Goal: Task Accomplishment & Management: Use online tool/utility

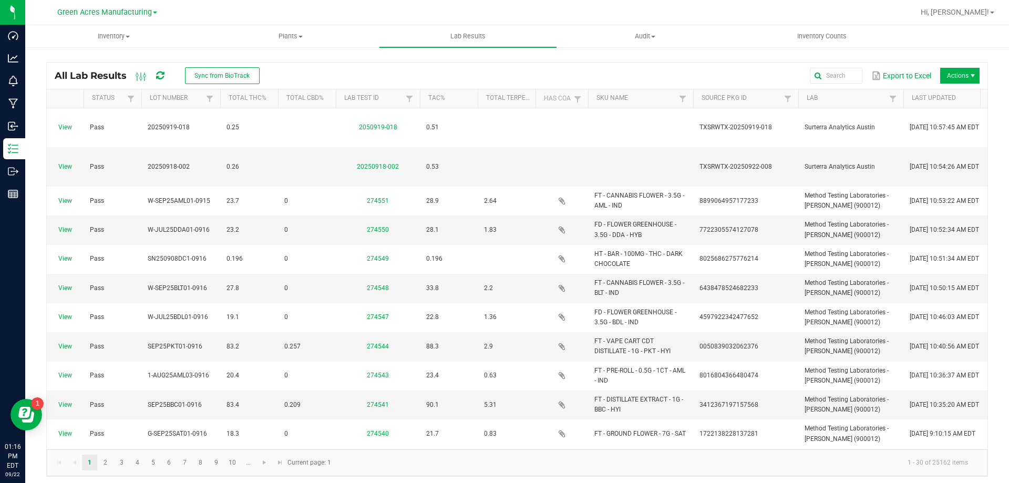
scroll to position [531, 0]
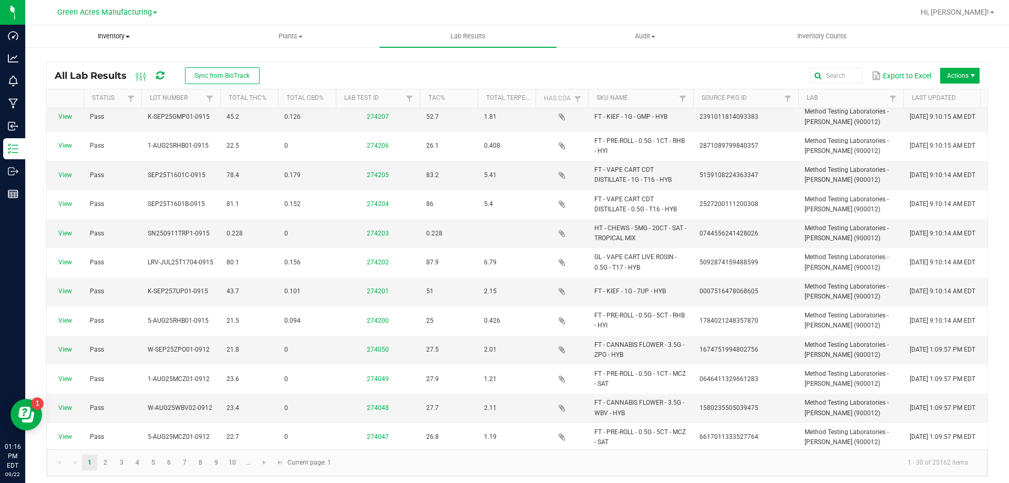
click at [163, 34] on span "Inventory" at bounding box center [114, 36] width 176 height 9
click at [130, 70] on li "All inventory" at bounding box center [113, 76] width 177 height 13
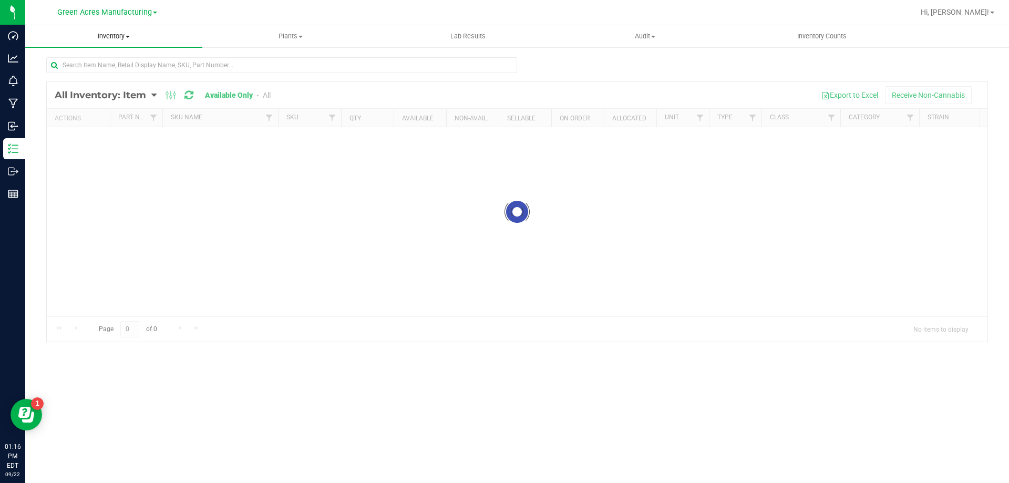
click at [143, 34] on span "Inventory" at bounding box center [113, 36] width 177 height 9
click at [87, 61] on span "All packages" at bounding box center [61, 63] width 72 height 9
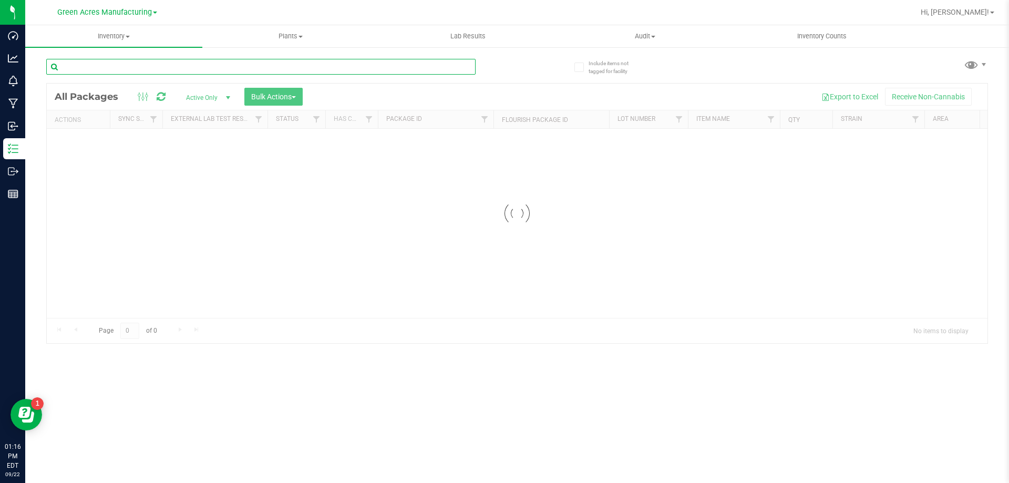
drag, startPoint x: 241, startPoint y: 63, endPoint x: 245, endPoint y: 59, distance: 5.6
click at [245, 63] on input "text" at bounding box center [260, 67] width 429 height 16
paste input "W-SEP25GRZ02-0915"
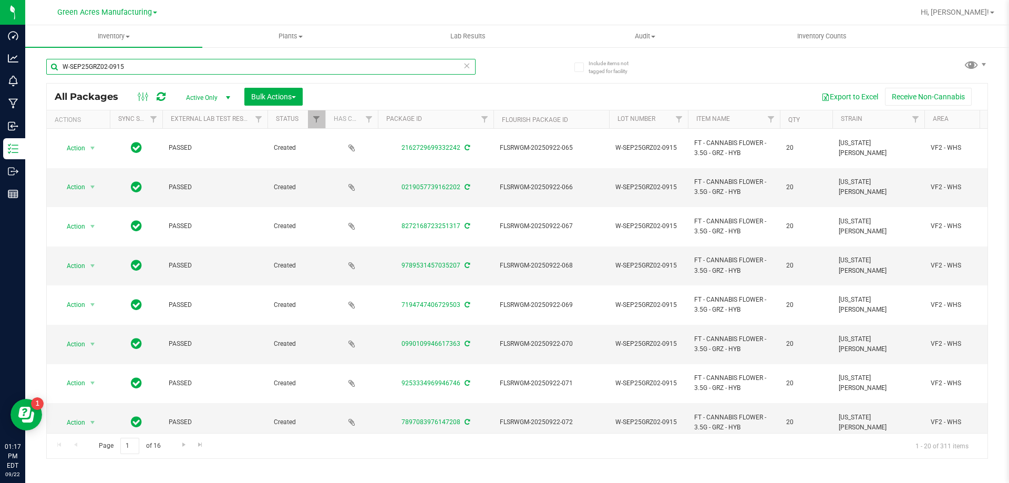
type input "W-SEP25GRZ02-0915"
click at [299, 94] on button "Bulk Actions" at bounding box center [273, 97] width 58 height 18
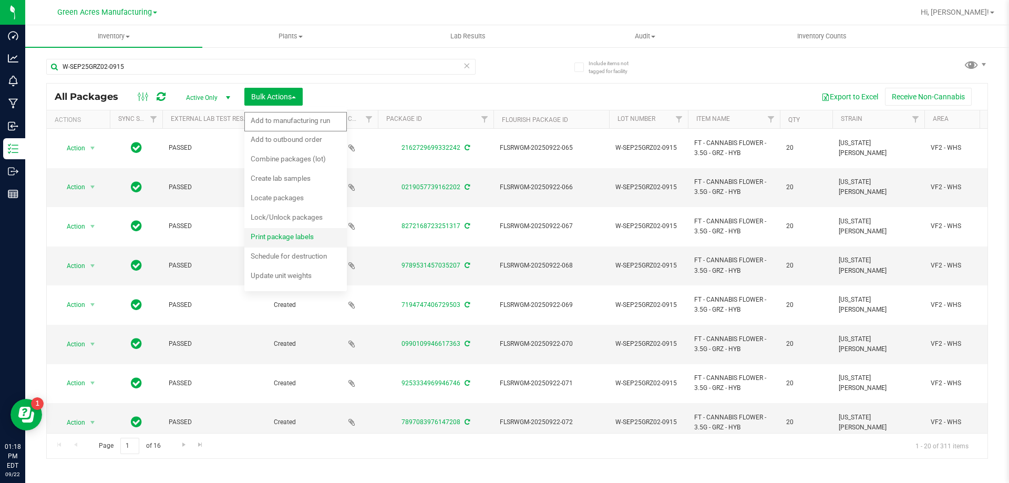
click at [303, 233] on span "Print package labels" at bounding box center [282, 236] width 63 height 8
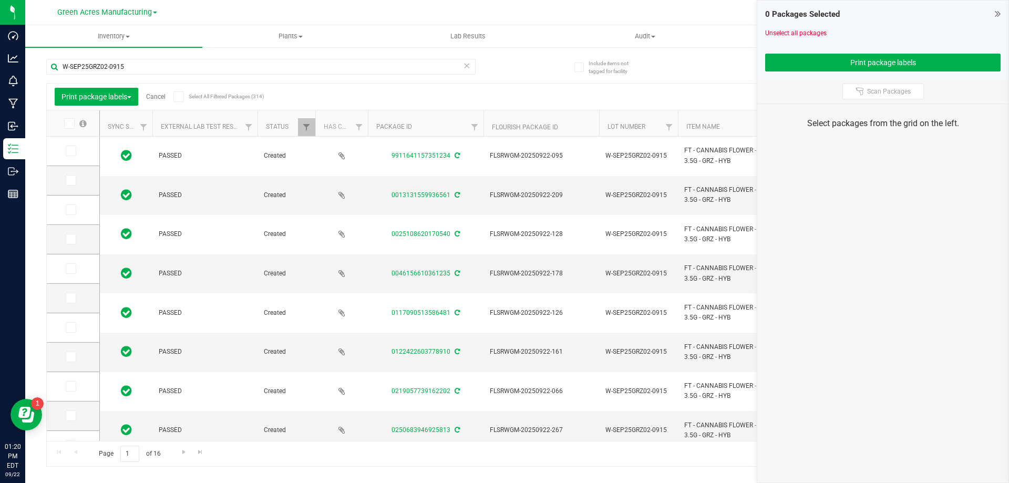
click at [180, 97] on icon at bounding box center [178, 97] width 7 height 0
click at [0, 0] on input "Select All Filtered Packages (314)" at bounding box center [0, 0] width 0 height 0
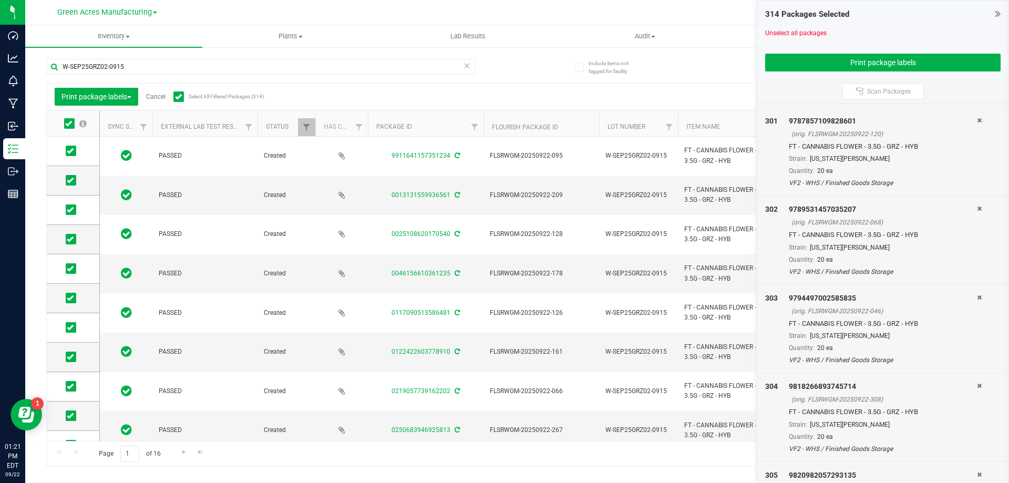
scroll to position [27450, 0]
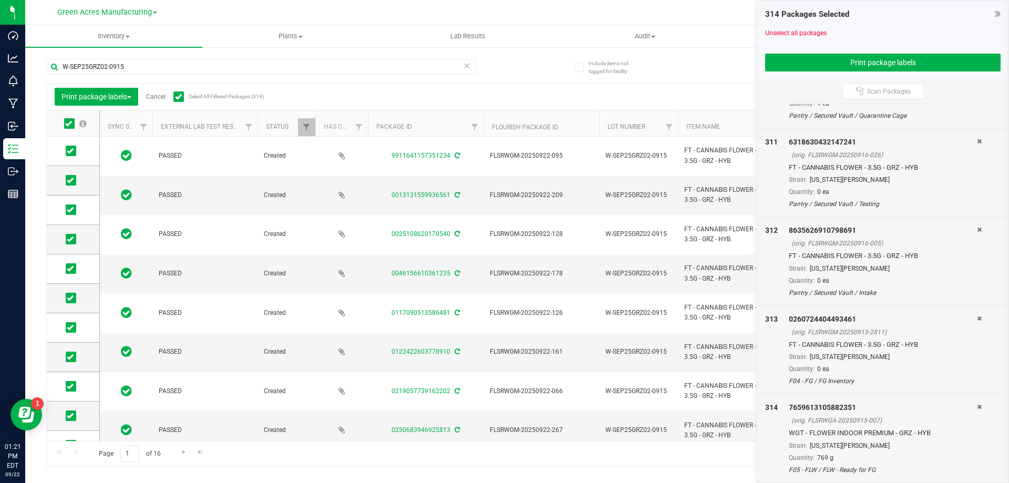
click at [977, 407] on icon at bounding box center [979, 407] width 5 height 6
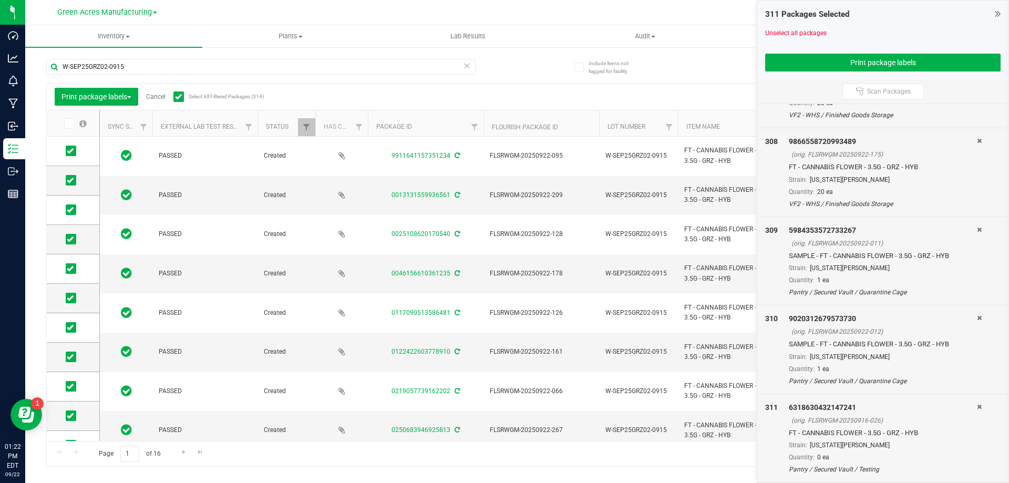
scroll to position [27184, 0]
click at [977, 407] on icon at bounding box center [979, 407] width 5 height 6
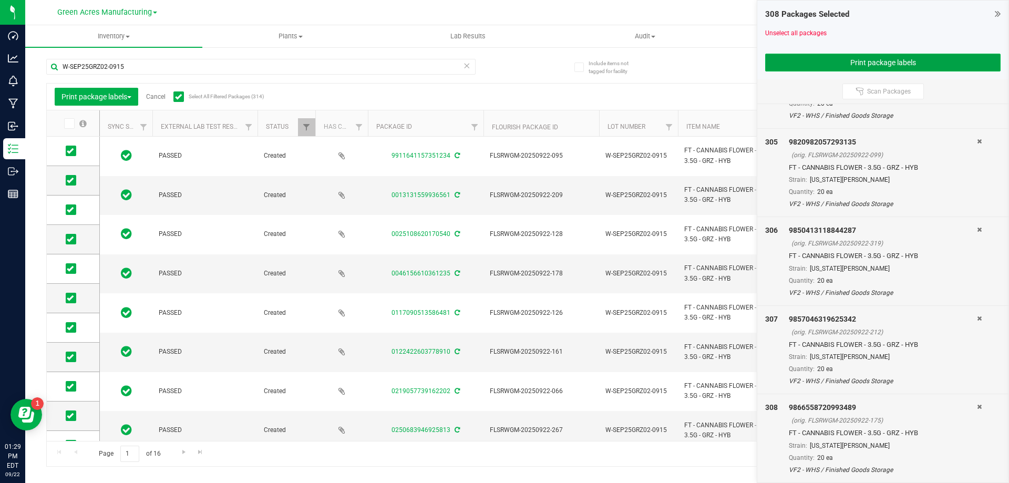
click at [825, 56] on button "Print package labels" at bounding box center [882, 63] width 235 height 18
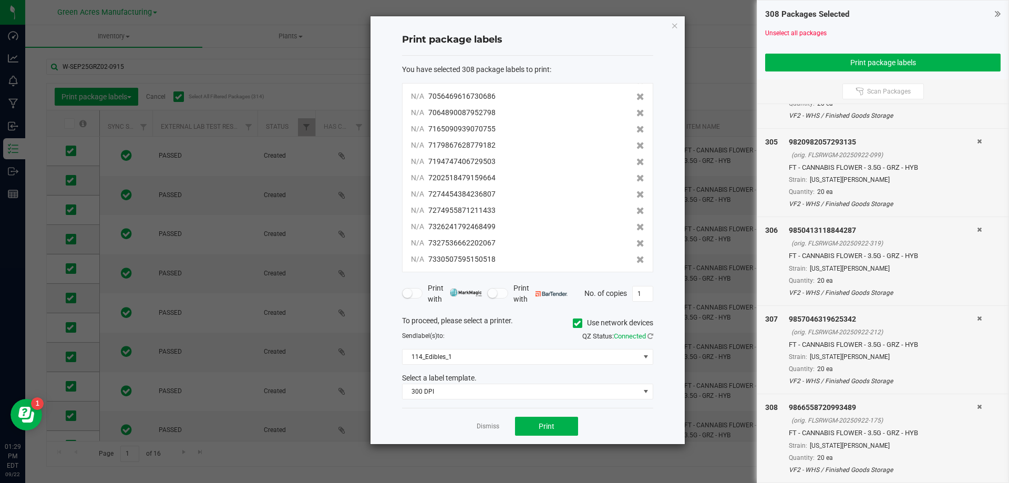
scroll to position [4838, 0]
click at [565, 354] on span "114_Edibles_1" at bounding box center [521, 356] width 237 height 15
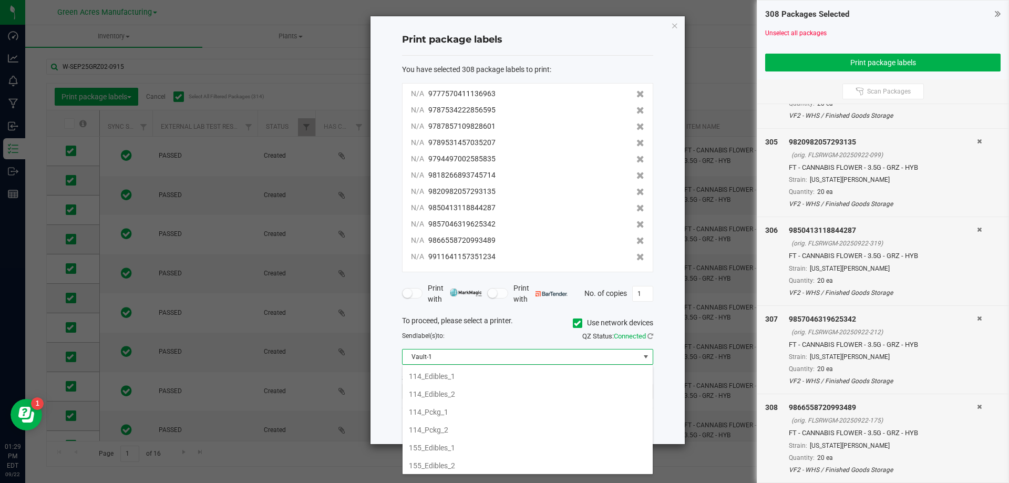
scroll to position [359, 0]
click at [431, 462] on li "Vault-1" at bounding box center [528, 464] width 250 height 18
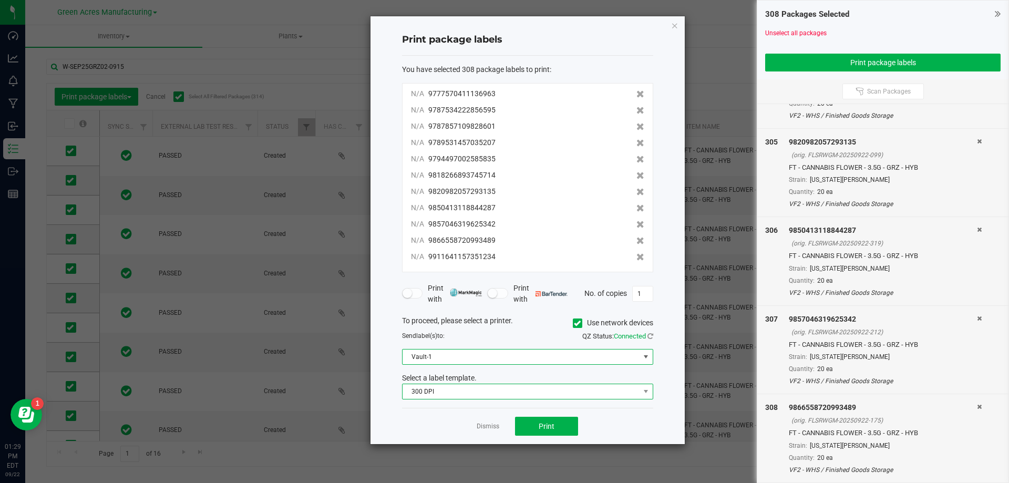
click at [497, 394] on span "300 DPI" at bounding box center [521, 391] width 237 height 15
click at [475, 433] on li "300 dpi FG" at bounding box center [528, 429] width 250 height 18
click at [537, 428] on button "Print" at bounding box center [546, 426] width 63 height 19
